Goal: Find specific page/section: Find specific page/section

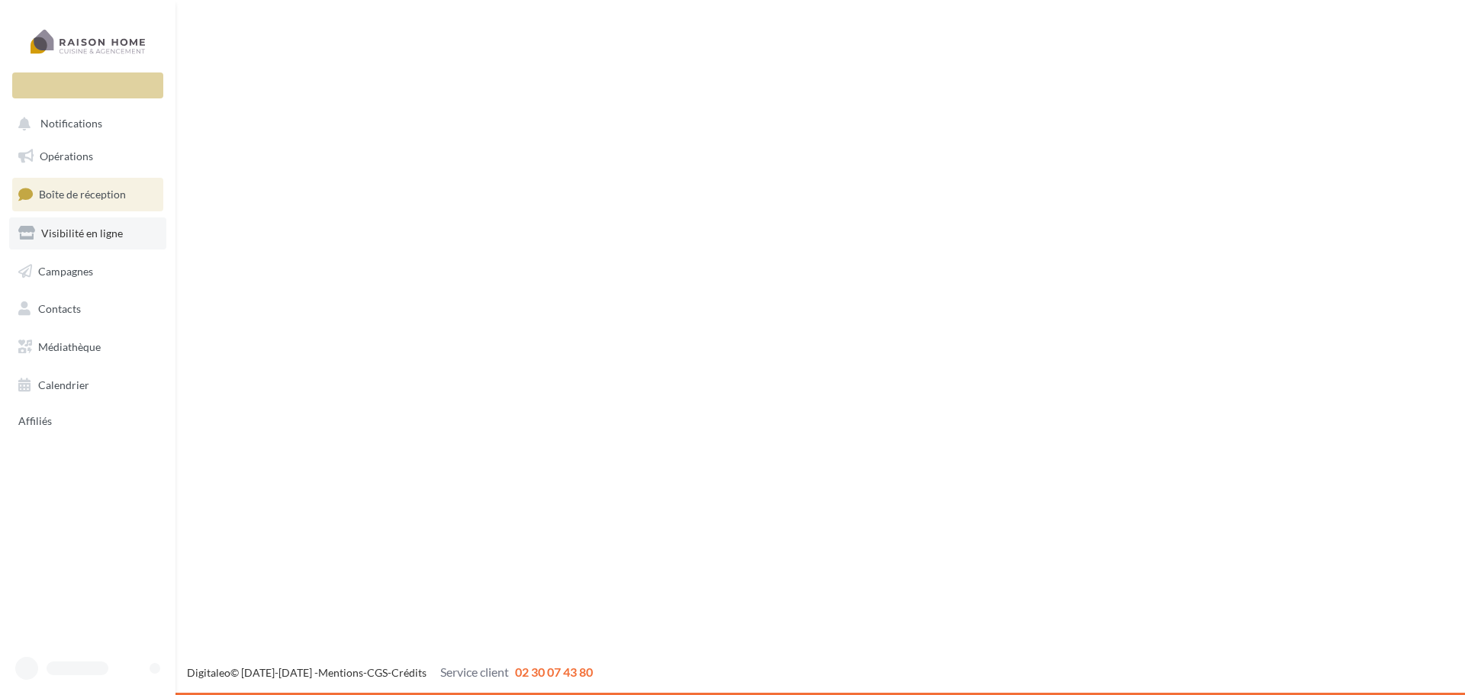
click at [90, 232] on span "Visibilité en ligne" at bounding box center [82, 233] width 82 height 13
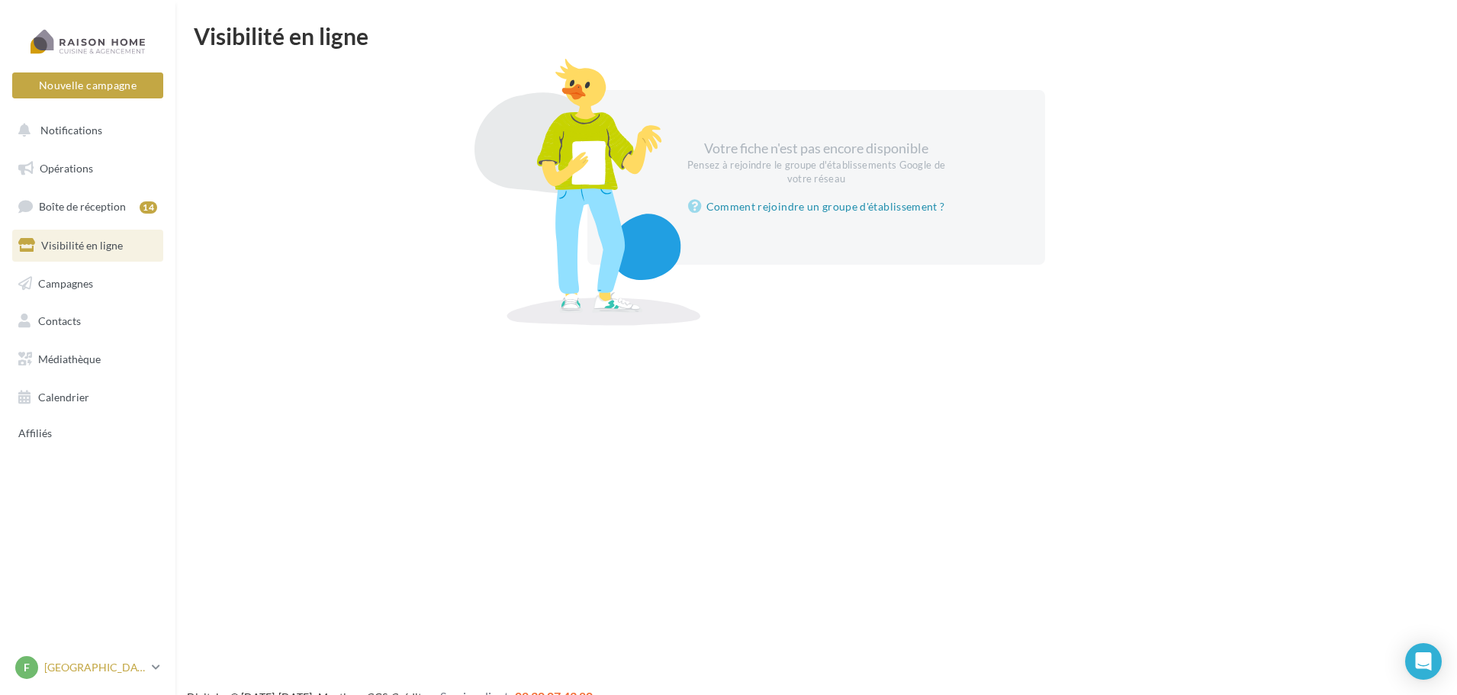
click at [87, 667] on p "[GEOGRAPHIC_DATA]" at bounding box center [94, 667] width 101 height 15
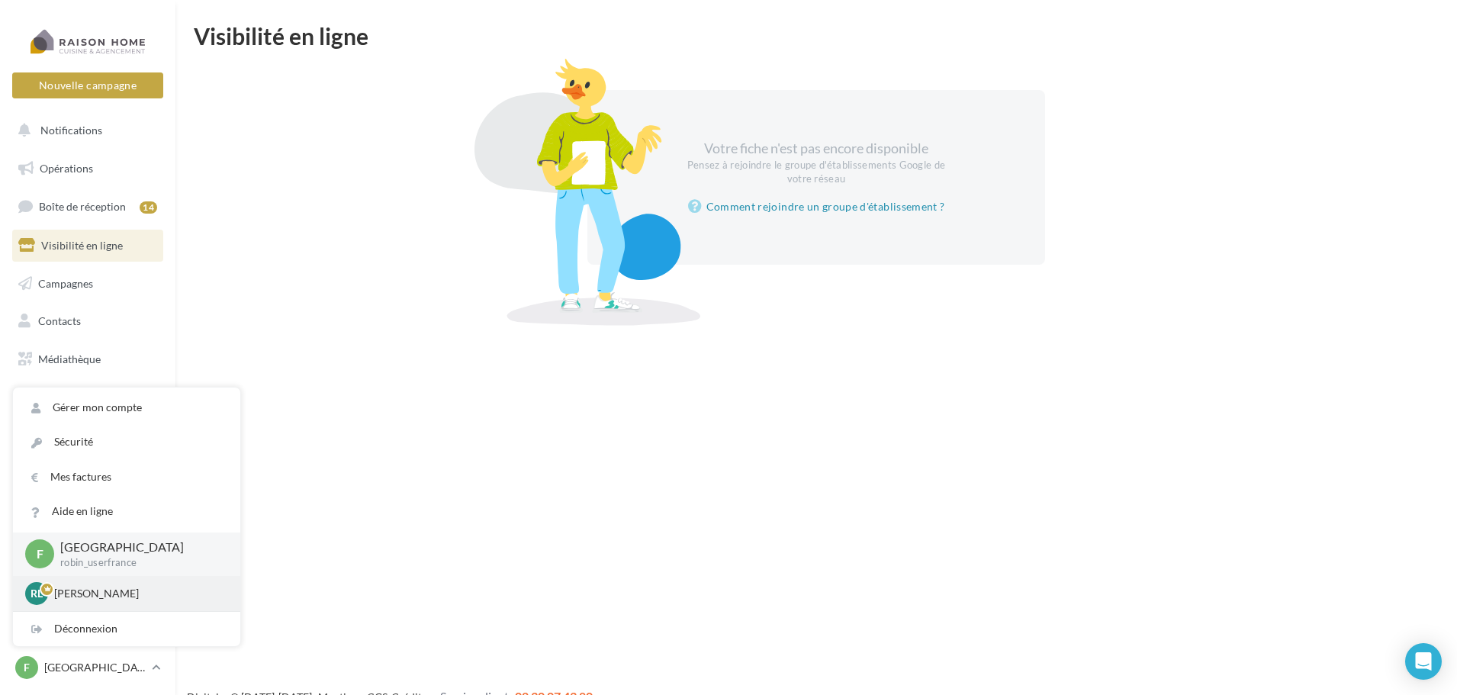
click at [108, 590] on p "[PERSON_NAME]" at bounding box center [138, 593] width 168 height 15
